Goal: Transaction & Acquisition: Obtain resource

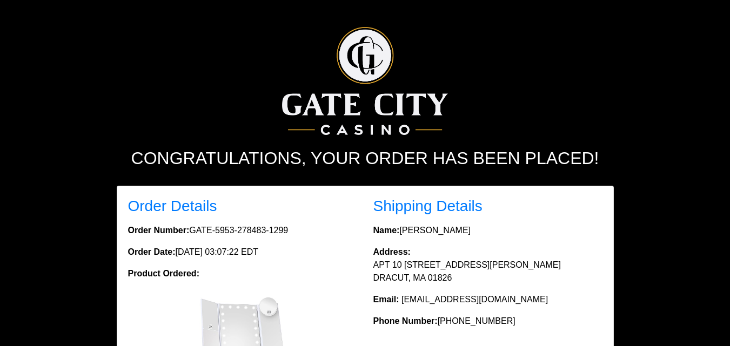
scroll to position [14, 0]
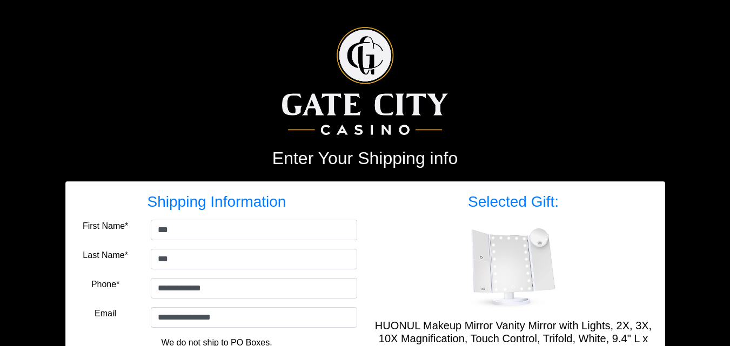
select select "**"
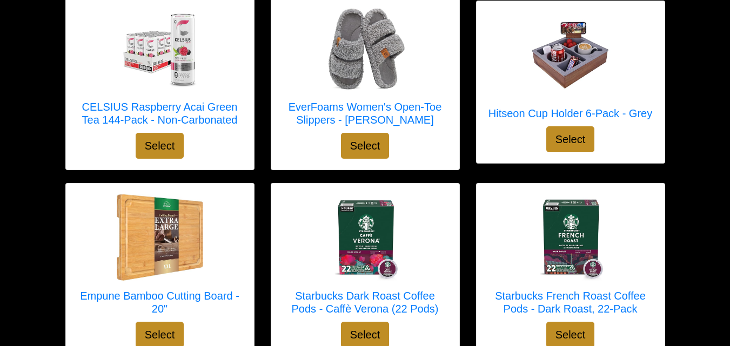
scroll to position [2902, 0]
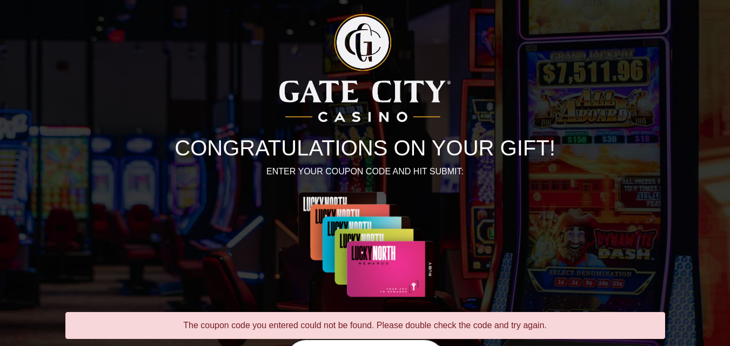
scroll to position [112, 0]
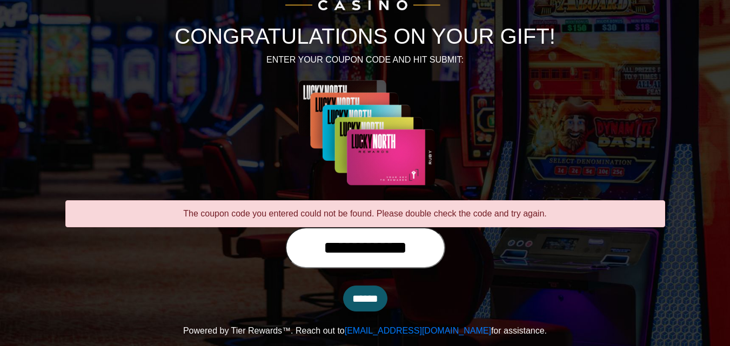
click at [445, 251] on input "**********" at bounding box center [365, 248] width 160 height 41
type input "**********"
click at [366, 298] on input "******" at bounding box center [365, 299] width 44 height 26
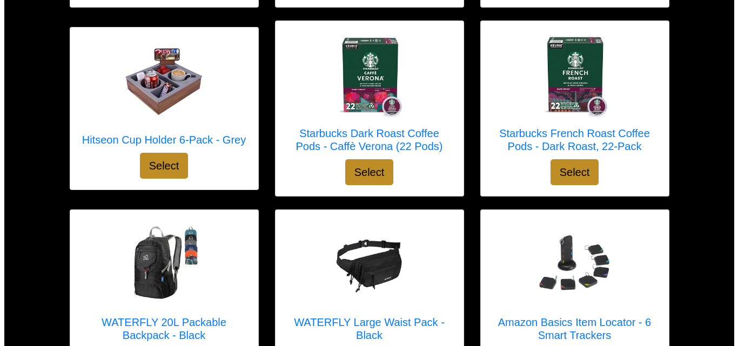
scroll to position [3095, 0]
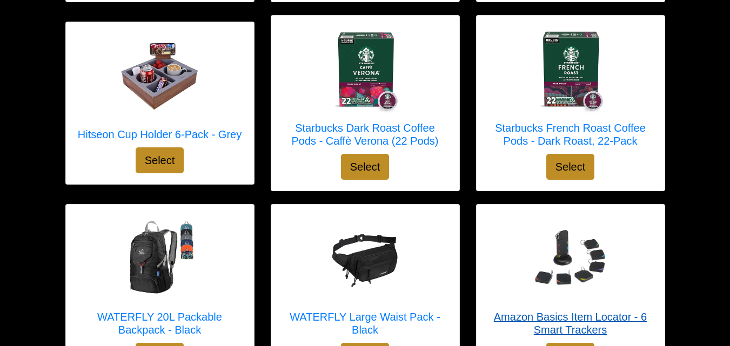
click at [570, 284] on img at bounding box center [570, 259] width 86 height 86
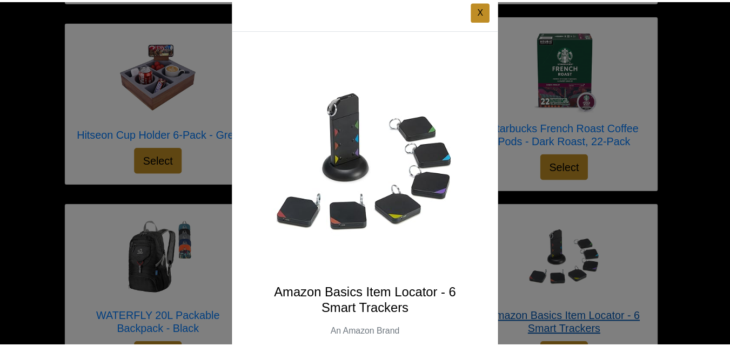
scroll to position [21, 0]
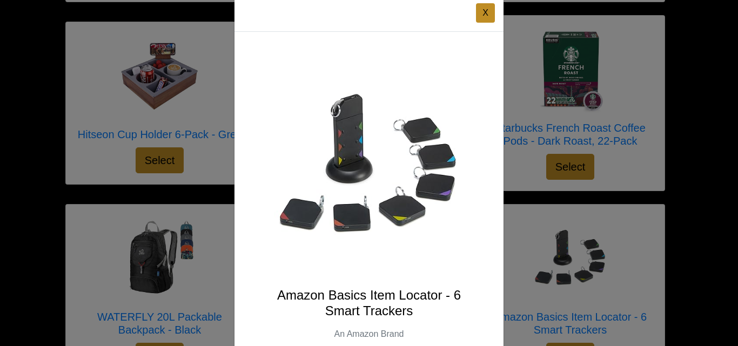
click at [483, 14] on button "X" at bounding box center [485, 12] width 19 height 19
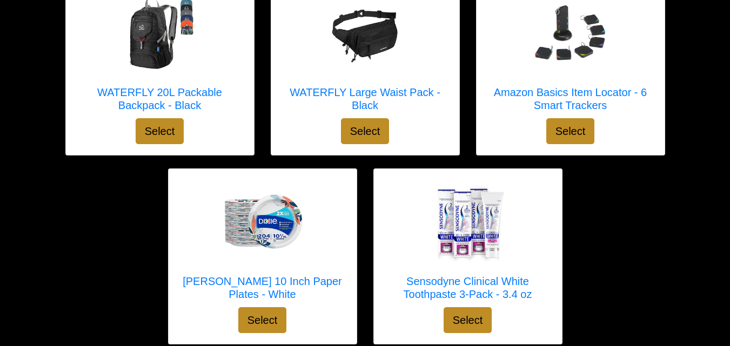
scroll to position [3324, 0]
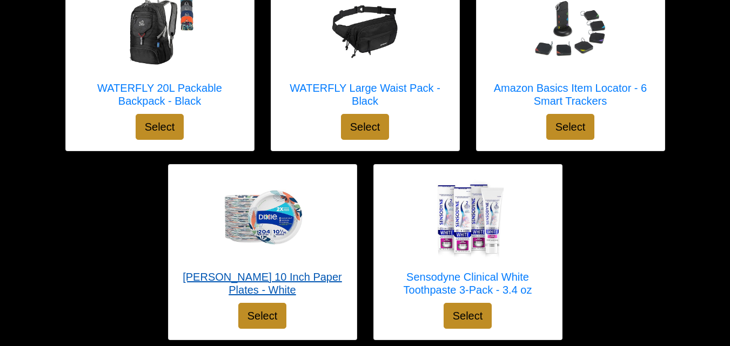
click at [318, 223] on div at bounding box center [262, 219] width 166 height 86
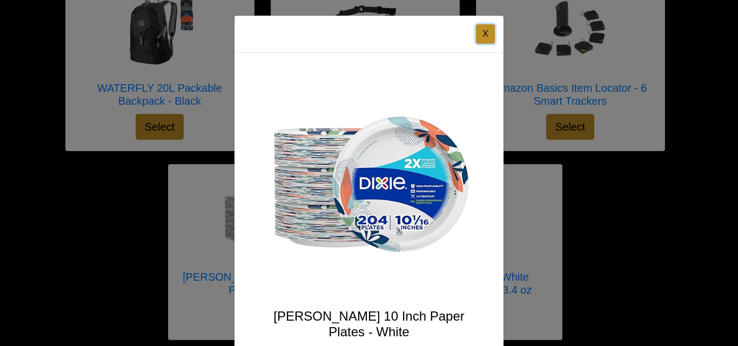
click at [489, 34] on button "X" at bounding box center [485, 33] width 19 height 19
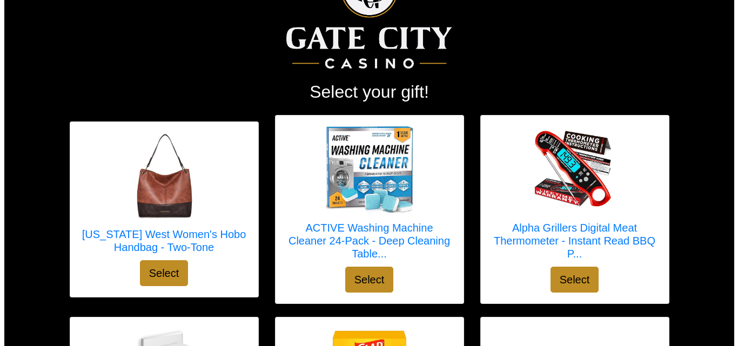
scroll to position [56, 0]
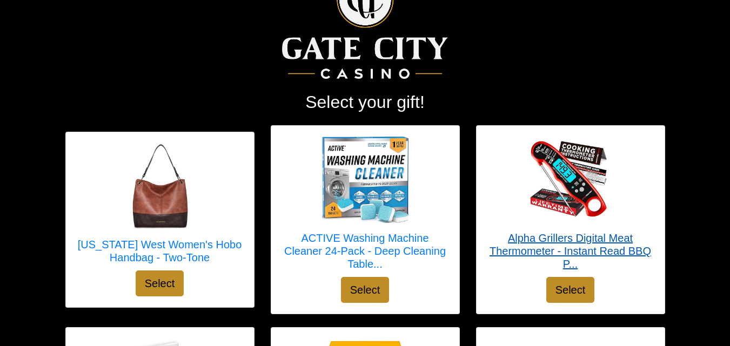
click at [580, 251] on h5 "Alpha Grillers Digital Meat Thermometer - Instant Read BBQ P..." at bounding box center [570, 251] width 166 height 39
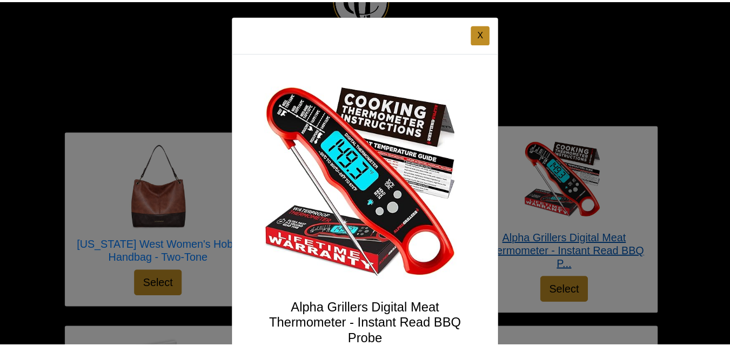
scroll to position [148, 0]
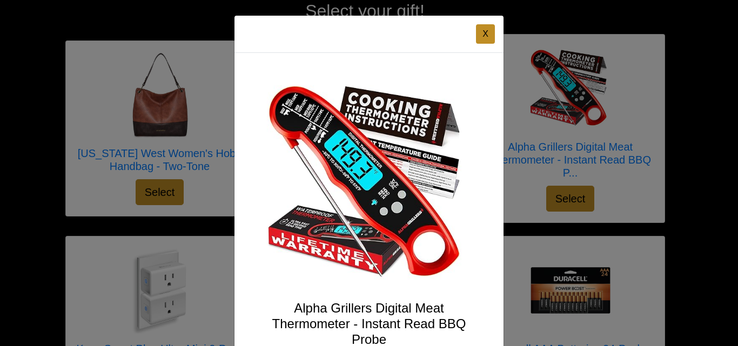
click at [480, 30] on button "X" at bounding box center [485, 33] width 19 height 19
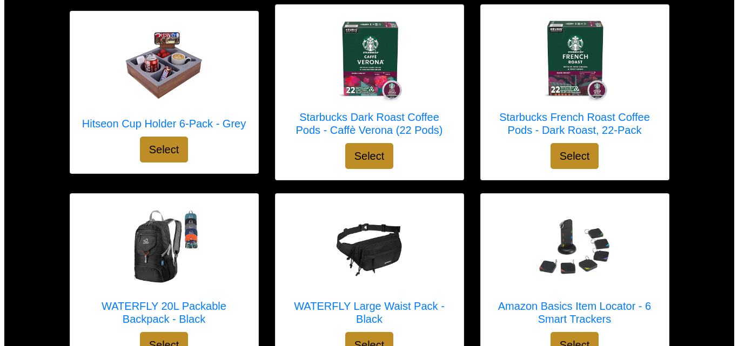
scroll to position [3176, 0]
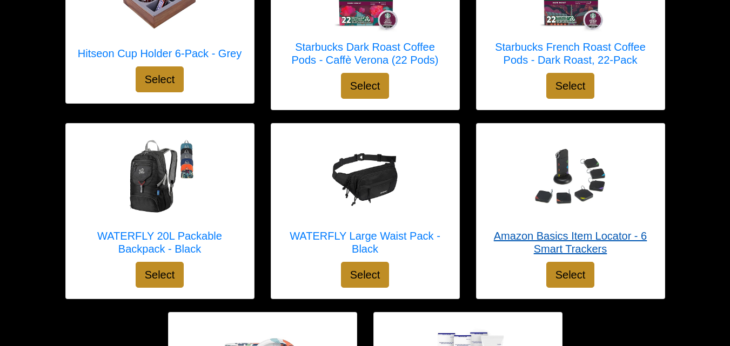
click at [622, 198] on div at bounding box center [570, 178] width 166 height 86
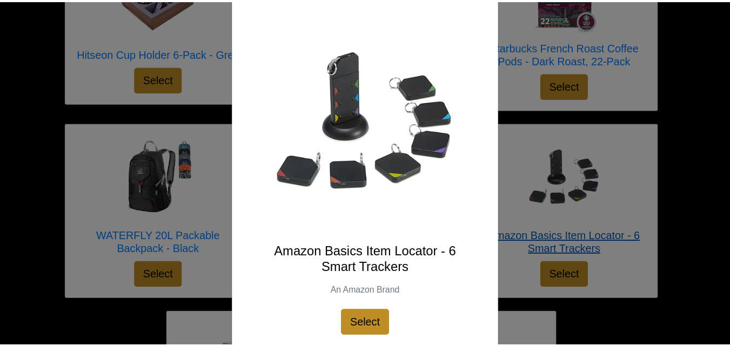
scroll to position [96, 0]
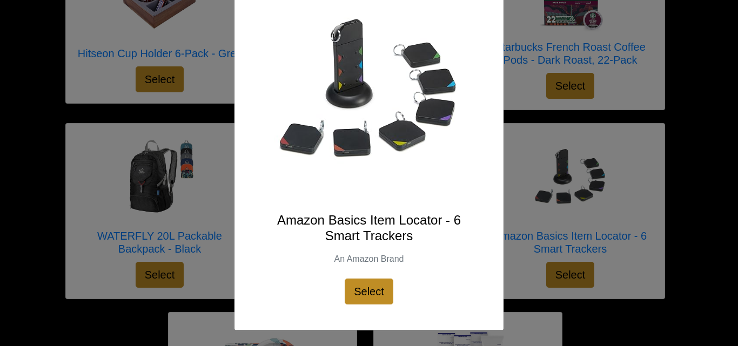
click at [524, 66] on div "X Amazon Basics Item Locator - 6 Smart Trackers An Amazon Brand Select" at bounding box center [369, 173] width 738 height 346
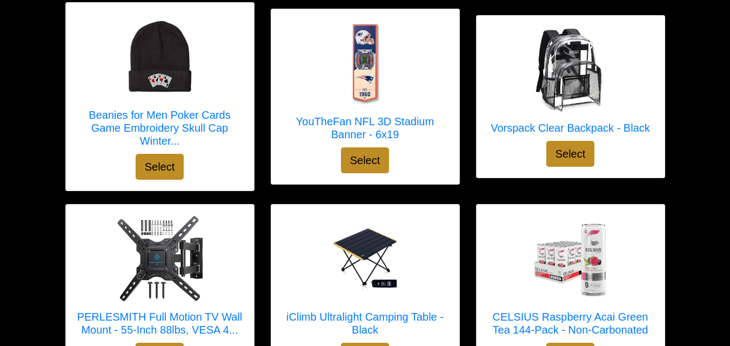
scroll to position [2593, 0]
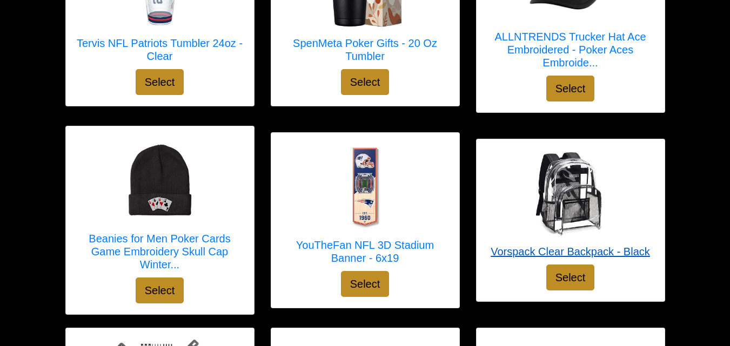
click at [592, 249] on link "Vorspack Clear Backpack - Black" at bounding box center [570, 207] width 159 height 115
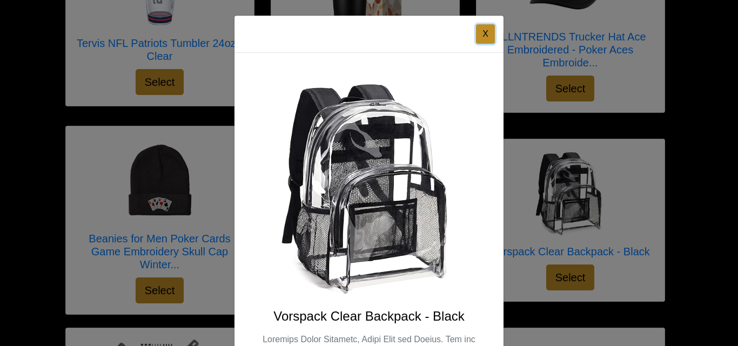
click at [486, 37] on button "X" at bounding box center [485, 33] width 19 height 19
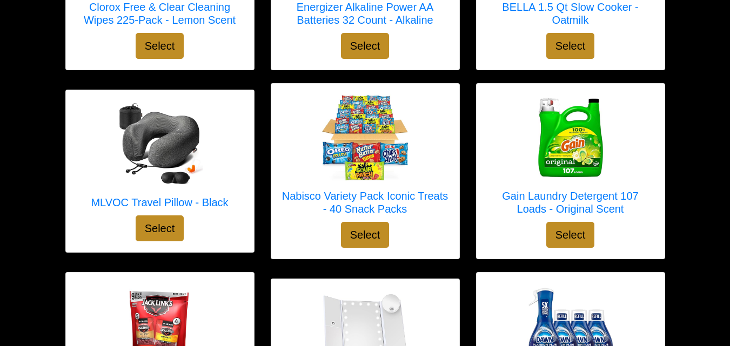
scroll to position [1083, 0]
